Goal: Transaction & Acquisition: Purchase product/service

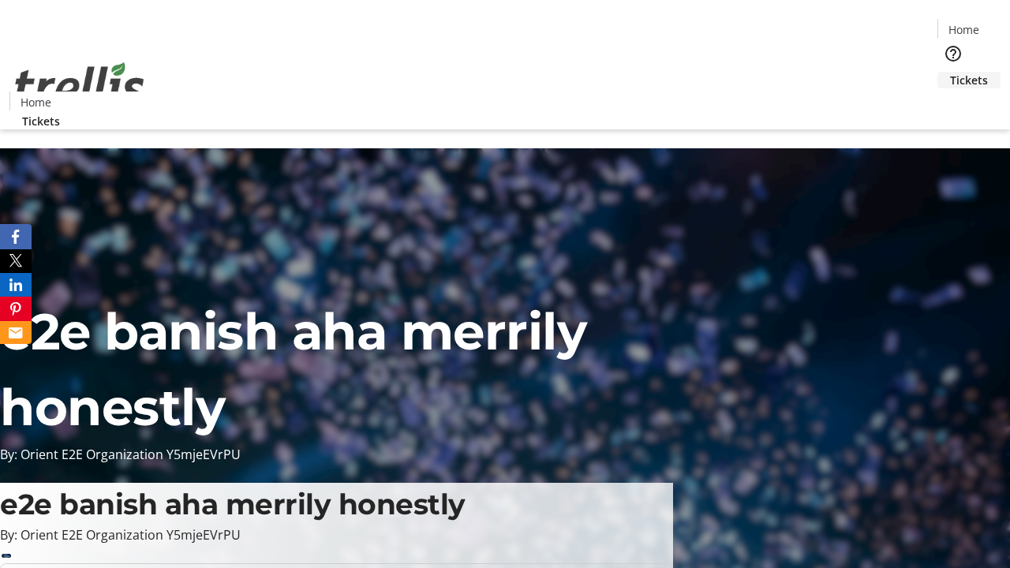
click at [950, 72] on span "Tickets" at bounding box center [969, 80] width 38 height 17
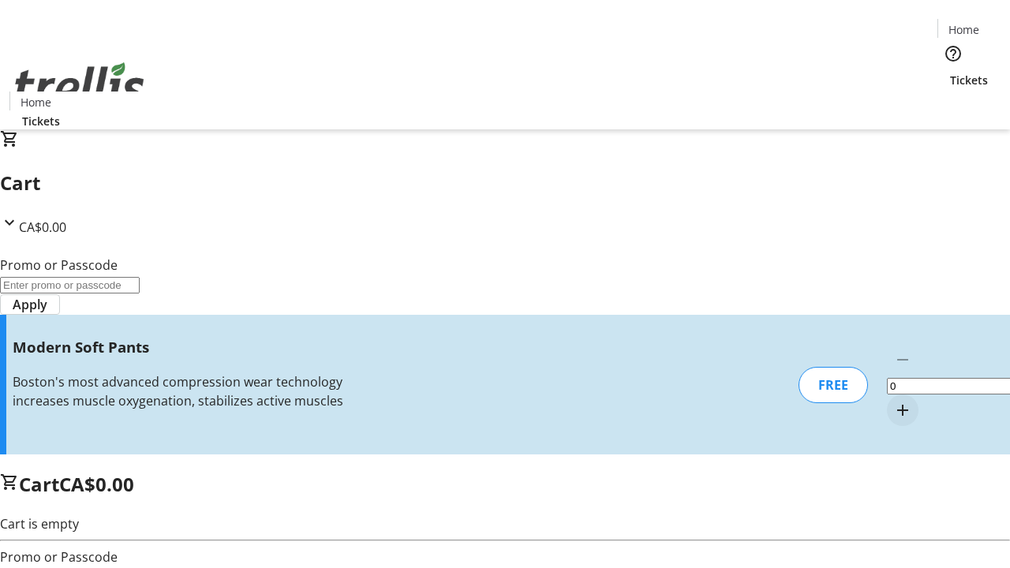
click at [893, 401] on mat-icon "Increment by one" at bounding box center [902, 410] width 19 height 19
type input "1"
